Goal: Information Seeking & Learning: Find specific fact

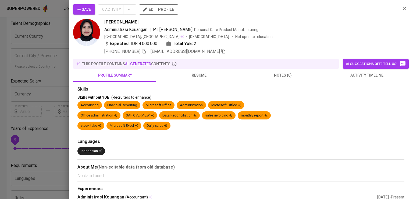
scroll to position [38, 0]
click at [403, 7] on icon "button" at bounding box center [405, 8] width 4 height 4
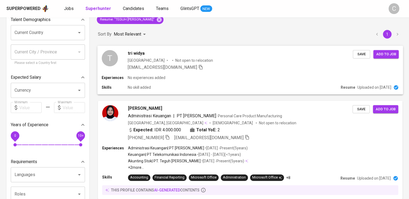
scroll to position [0, 0]
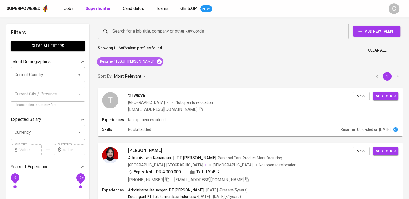
click at [157, 61] on icon at bounding box center [159, 61] width 5 height 5
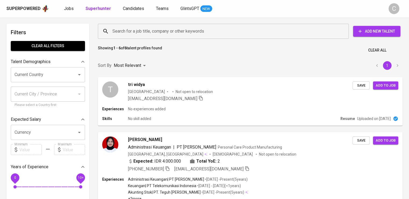
click at [186, 34] on input "Search for a job title, company or other keywords" at bounding box center [224, 31] width 227 height 10
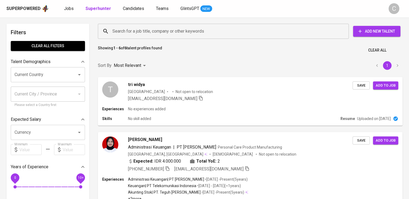
click at [186, 34] on input "Search for a job title, company or other keywords" at bounding box center [224, 31] width 227 height 10
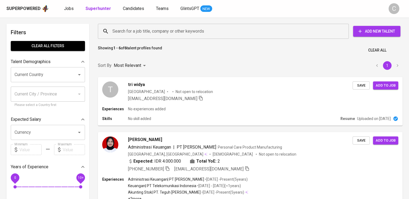
click at [186, 34] on input "Search for a job title, company or other keywords" at bounding box center [224, 31] width 227 height 10
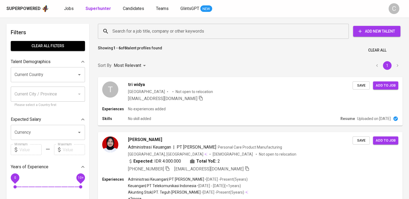
click at [186, 34] on input "Search for a job title, company or other keywords" at bounding box center [224, 31] width 227 height 10
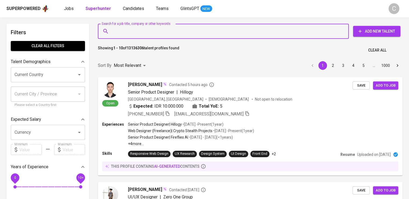
click at [186, 34] on input "Search for a job title, company or other keywords" at bounding box center [224, 31] width 227 height 10
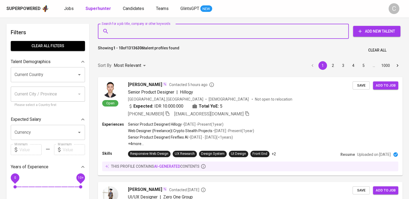
click at [186, 34] on input "Search for a job title, company or other keywords" at bounding box center [224, 31] width 227 height 10
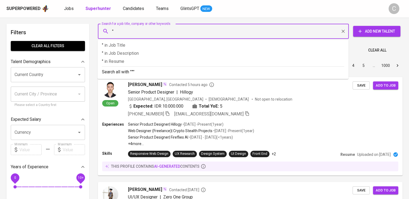
paste input "[PERSON_NAME] gapura garment"
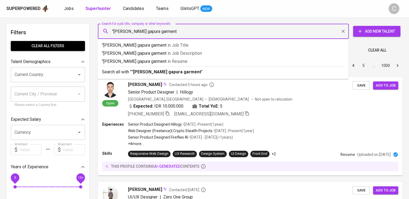
type input ""[PERSON_NAME] gapura garment""
click at [169, 59] on span "in [GEOGRAPHIC_DATA]" at bounding box center [179, 61] width 20 height 5
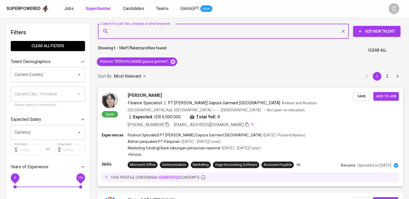
click at [267, 107] on p "Not open to relocation" at bounding box center [285, 109] width 37 height 5
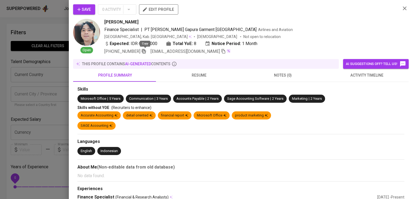
click at [143, 51] on icon "button" at bounding box center [144, 51] width 5 height 5
click at [144, 51] on icon "button" at bounding box center [144, 51] width 5 height 5
